Goal: Information Seeking & Learning: Learn about a topic

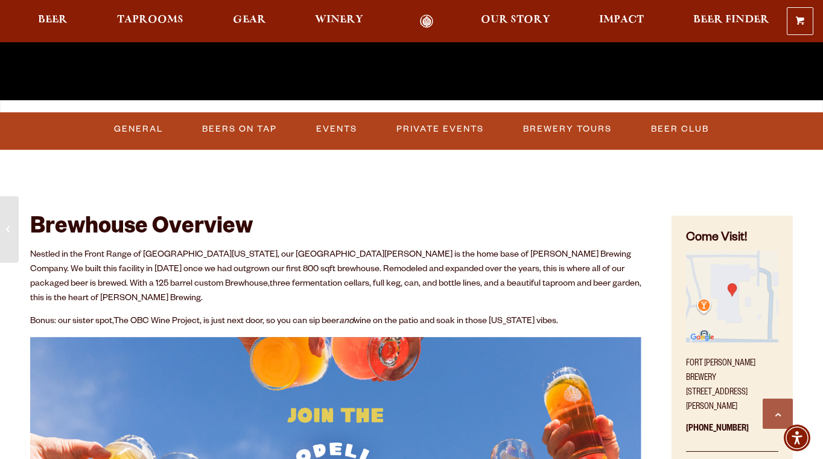
scroll to position [364, 0]
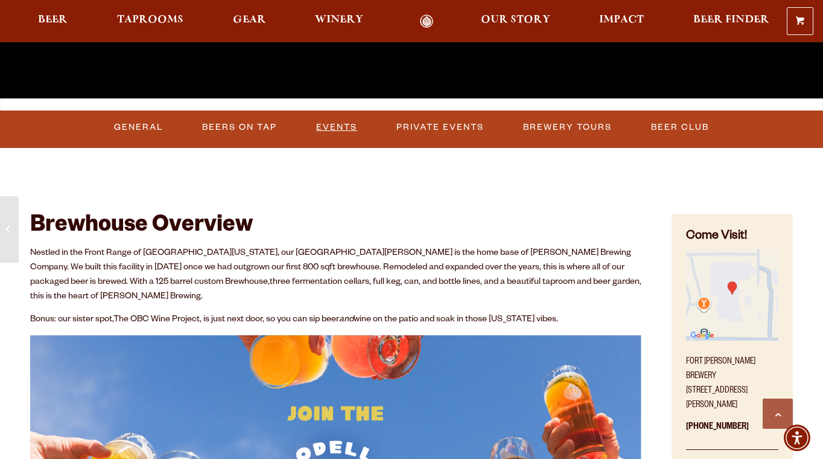
click at [335, 122] on link "Events" at bounding box center [336, 127] width 51 height 28
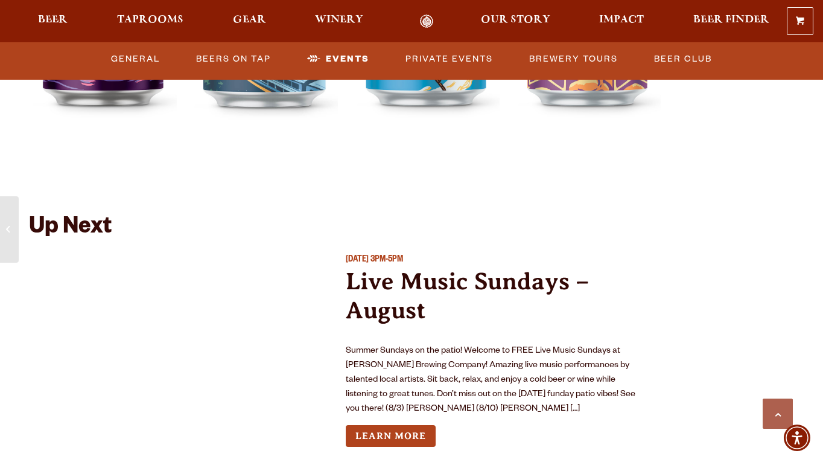
scroll to position [4301, 0]
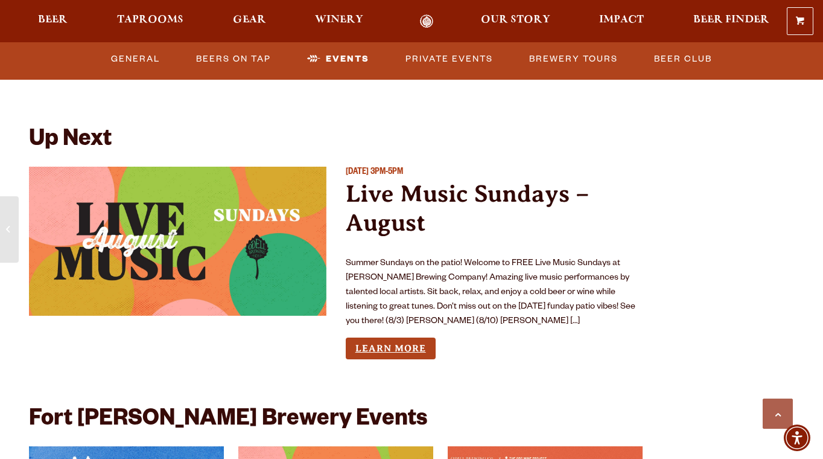
click at [401, 337] on link "Learn More" at bounding box center [391, 348] width 90 height 22
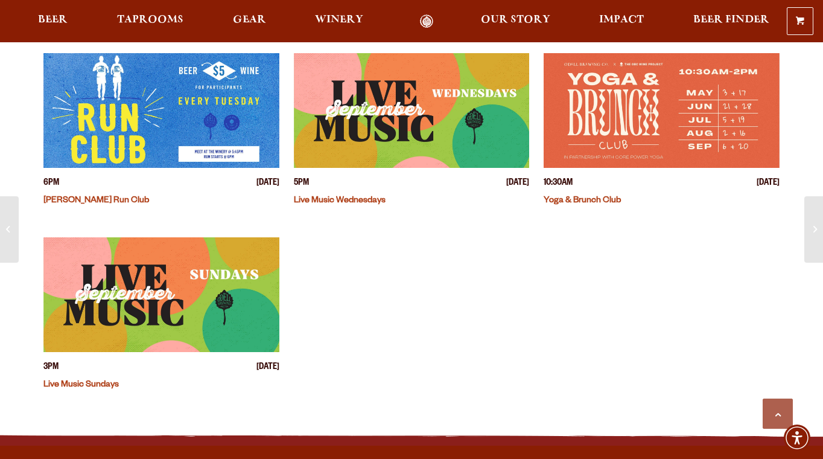
scroll to position [362, 0]
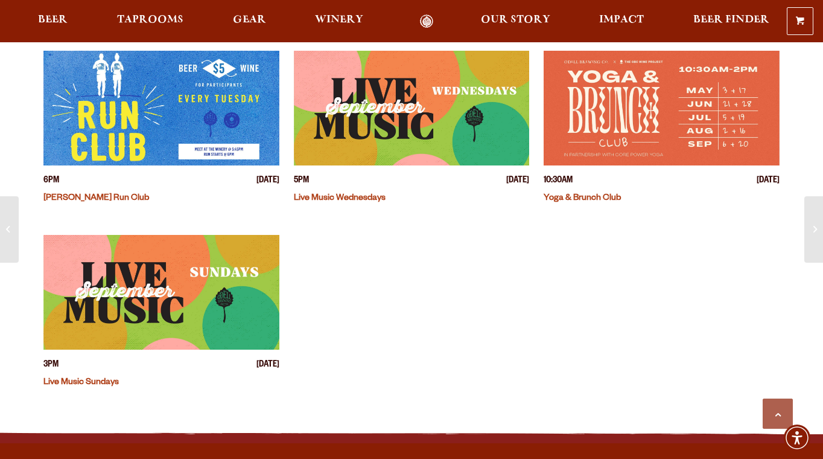
click at [79, 378] on link "Live Music Sundays" at bounding box center [80, 383] width 75 height 10
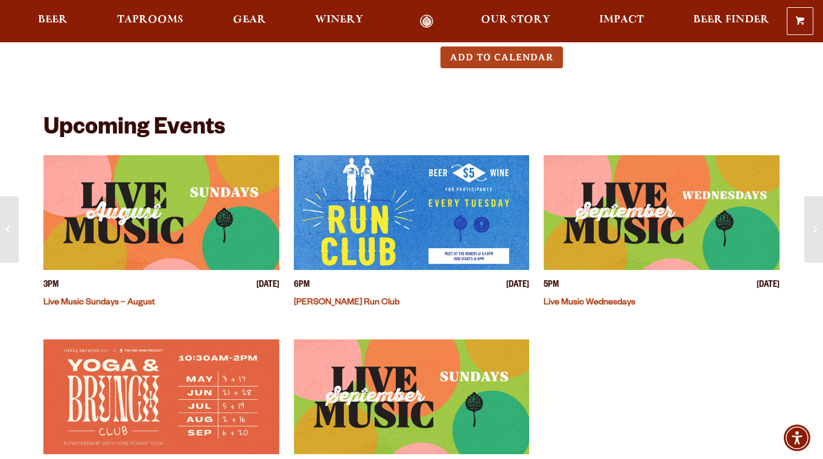
scroll to position [258, 0]
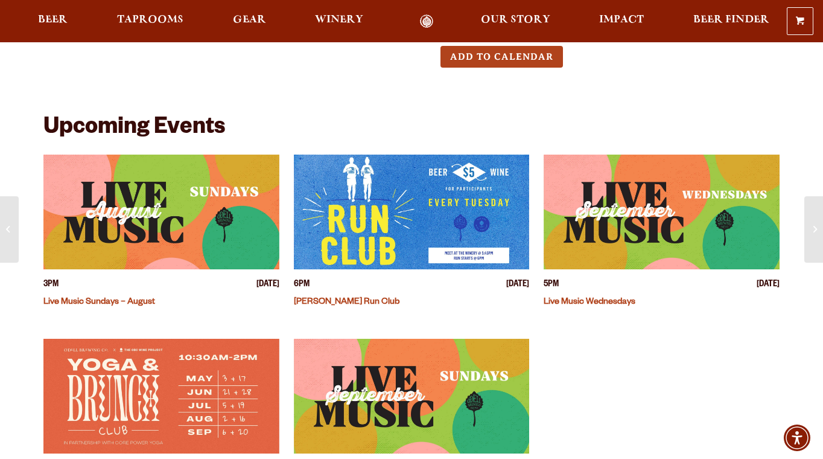
click at [148, 298] on link "Live Music Sundays – August" at bounding box center [99, 302] width 112 height 10
